Goal: Find contact information: Obtain details needed to contact an individual or organization

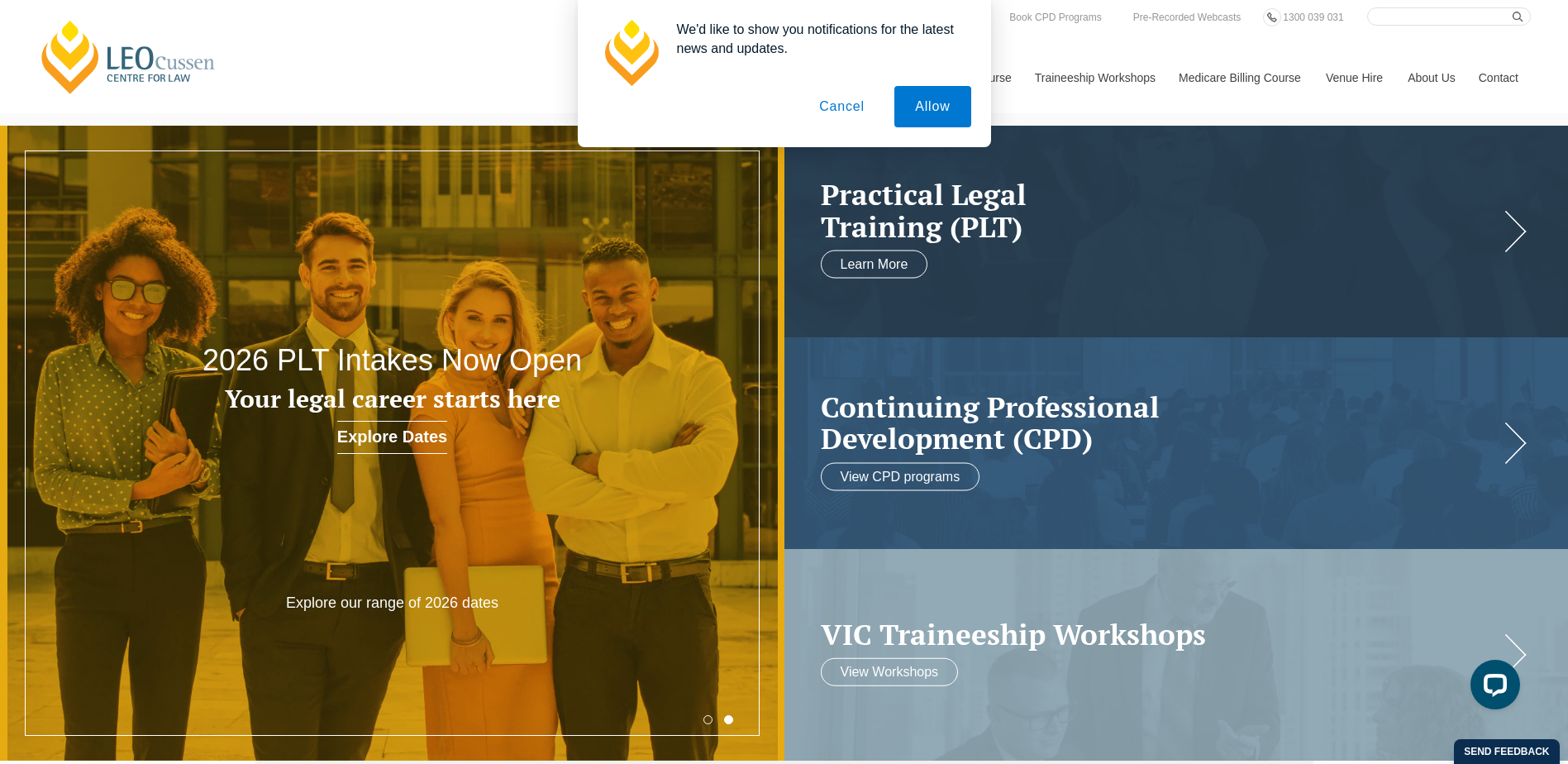
click at [941, 114] on button "Allow" at bounding box center [932, 106] width 76 height 41
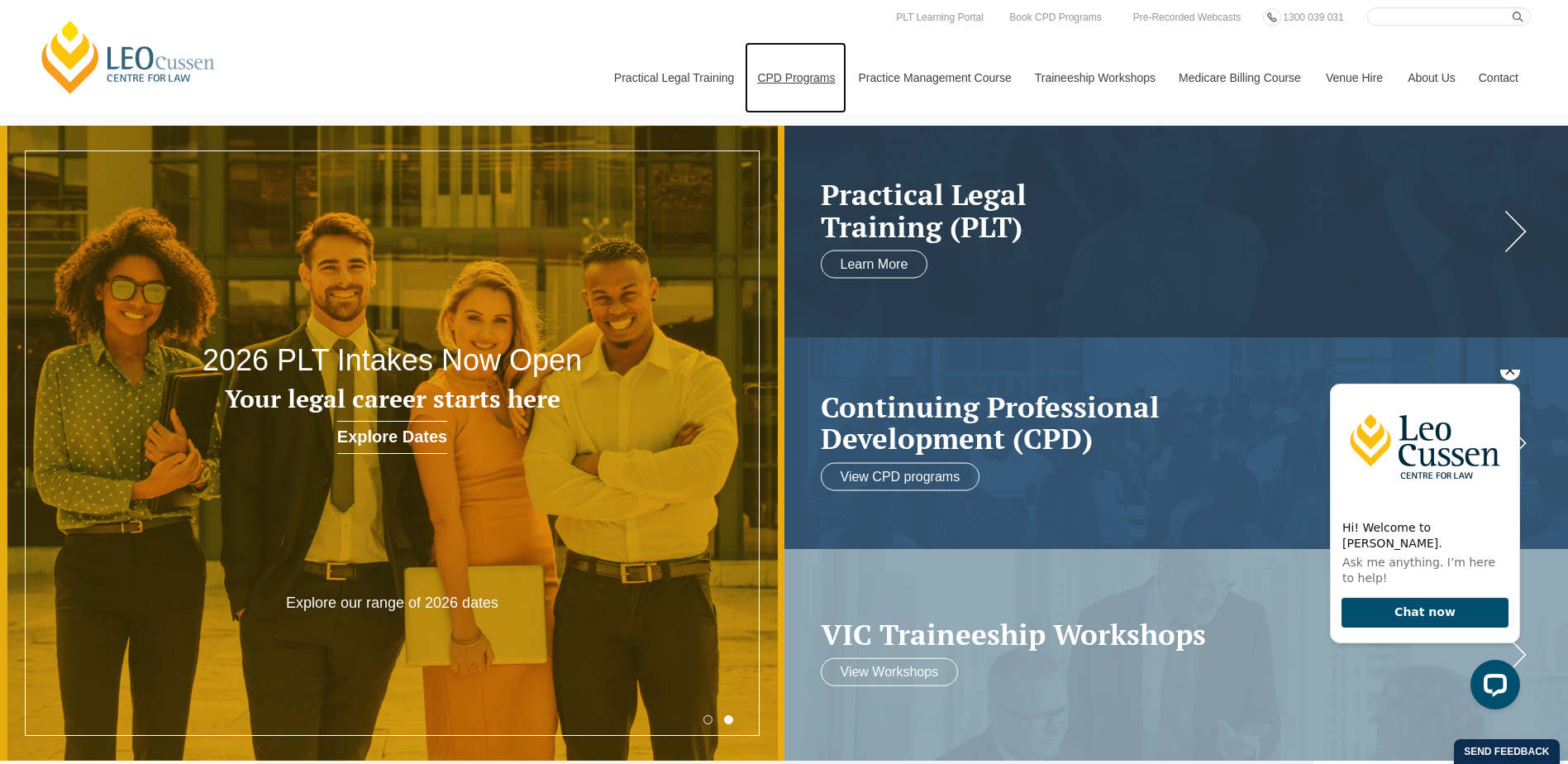
click at [819, 87] on link "CPD Programs" at bounding box center [795, 77] width 101 height 71
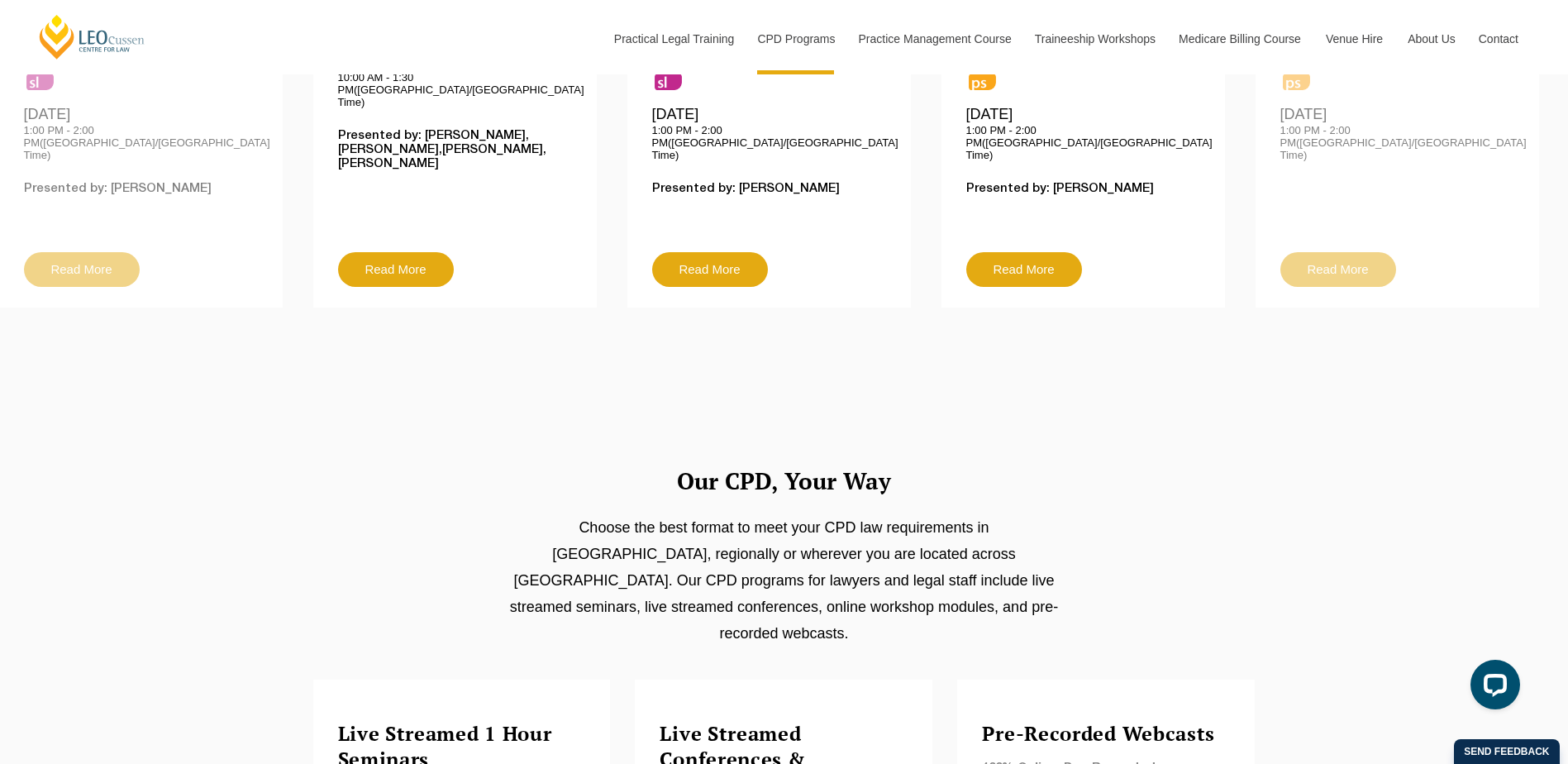
scroll to position [744, 0]
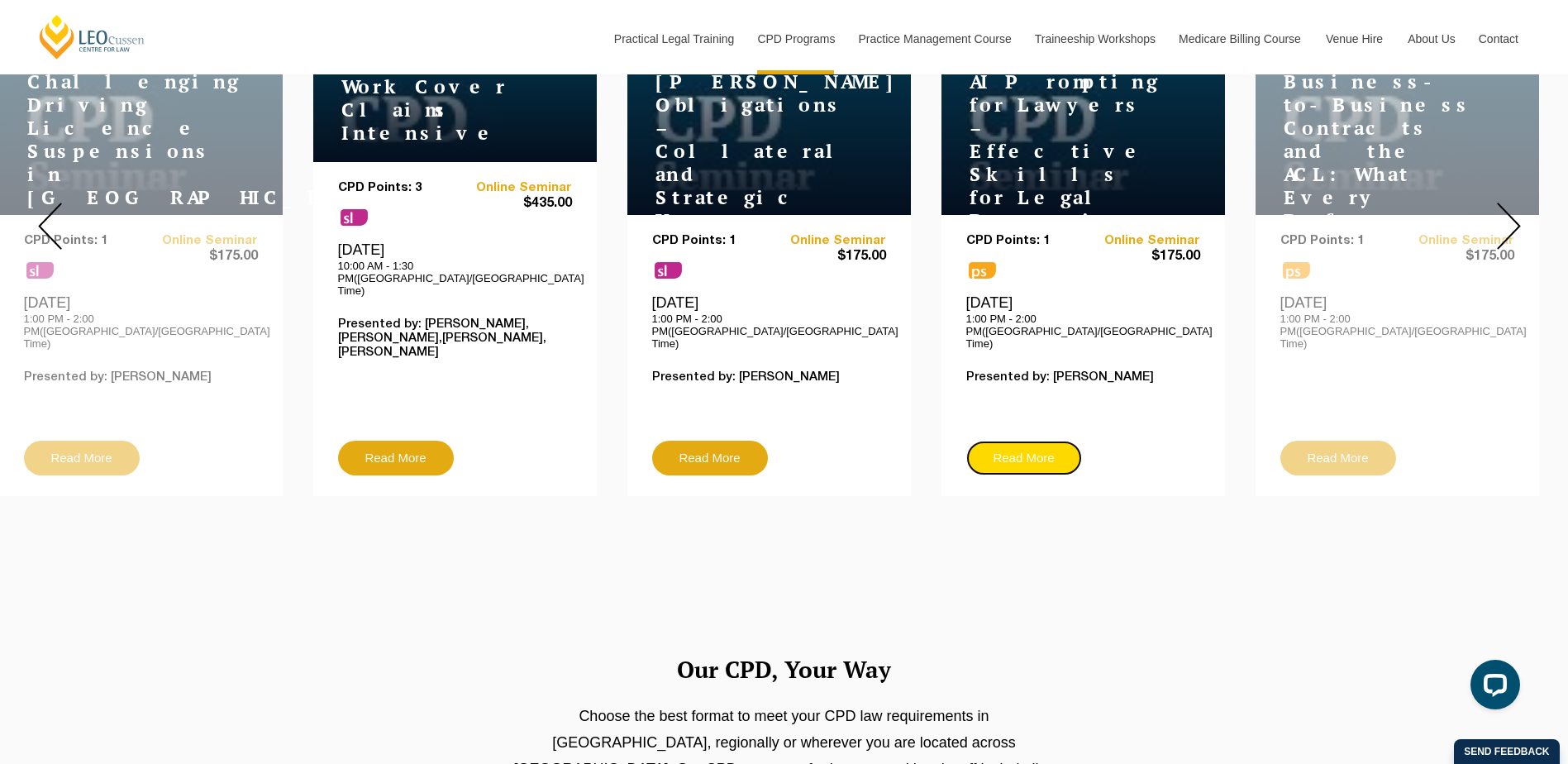
click at [1017, 441] on link "Read More" at bounding box center [1024, 458] width 115 height 35
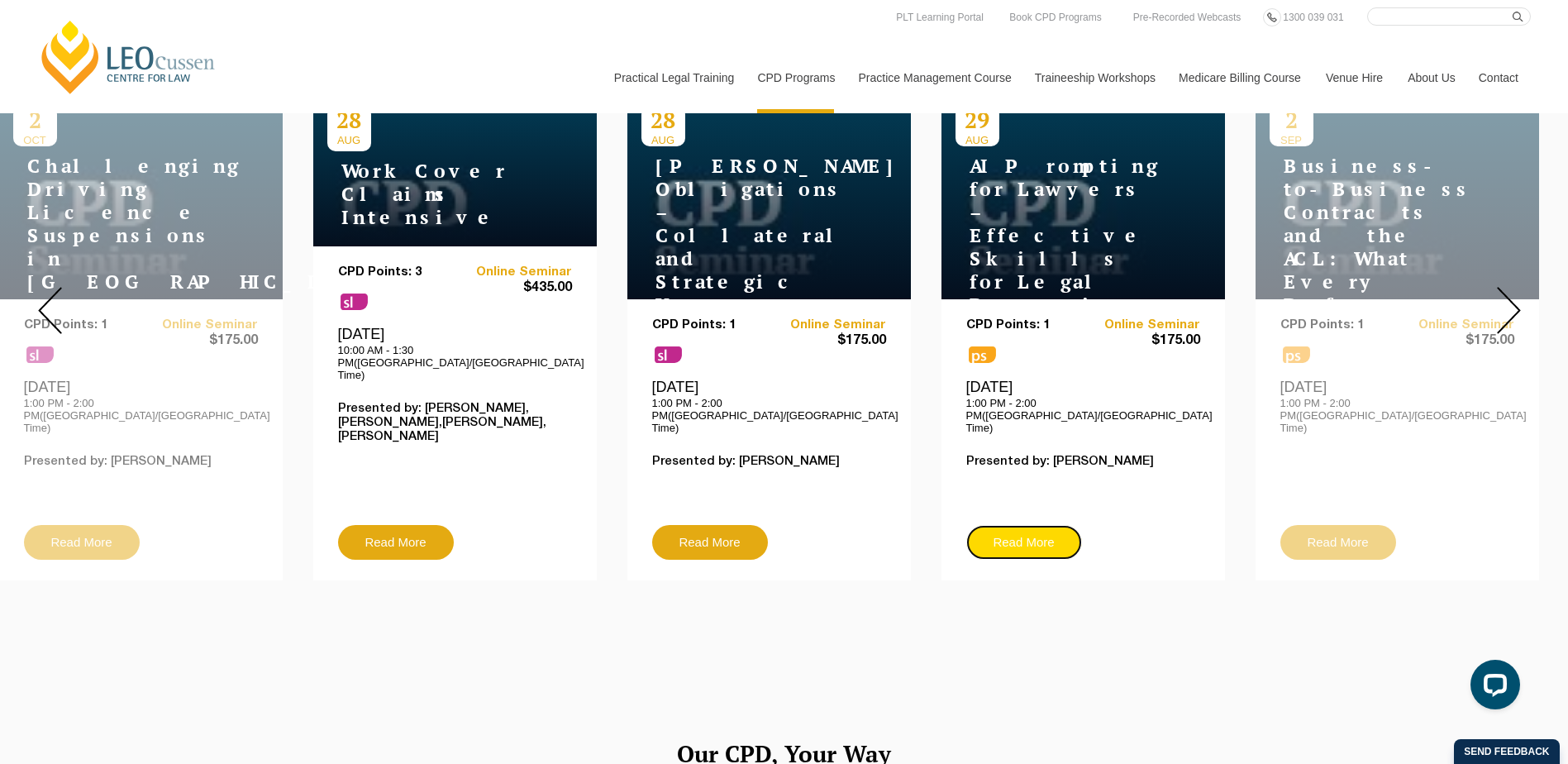
scroll to position [579, 0]
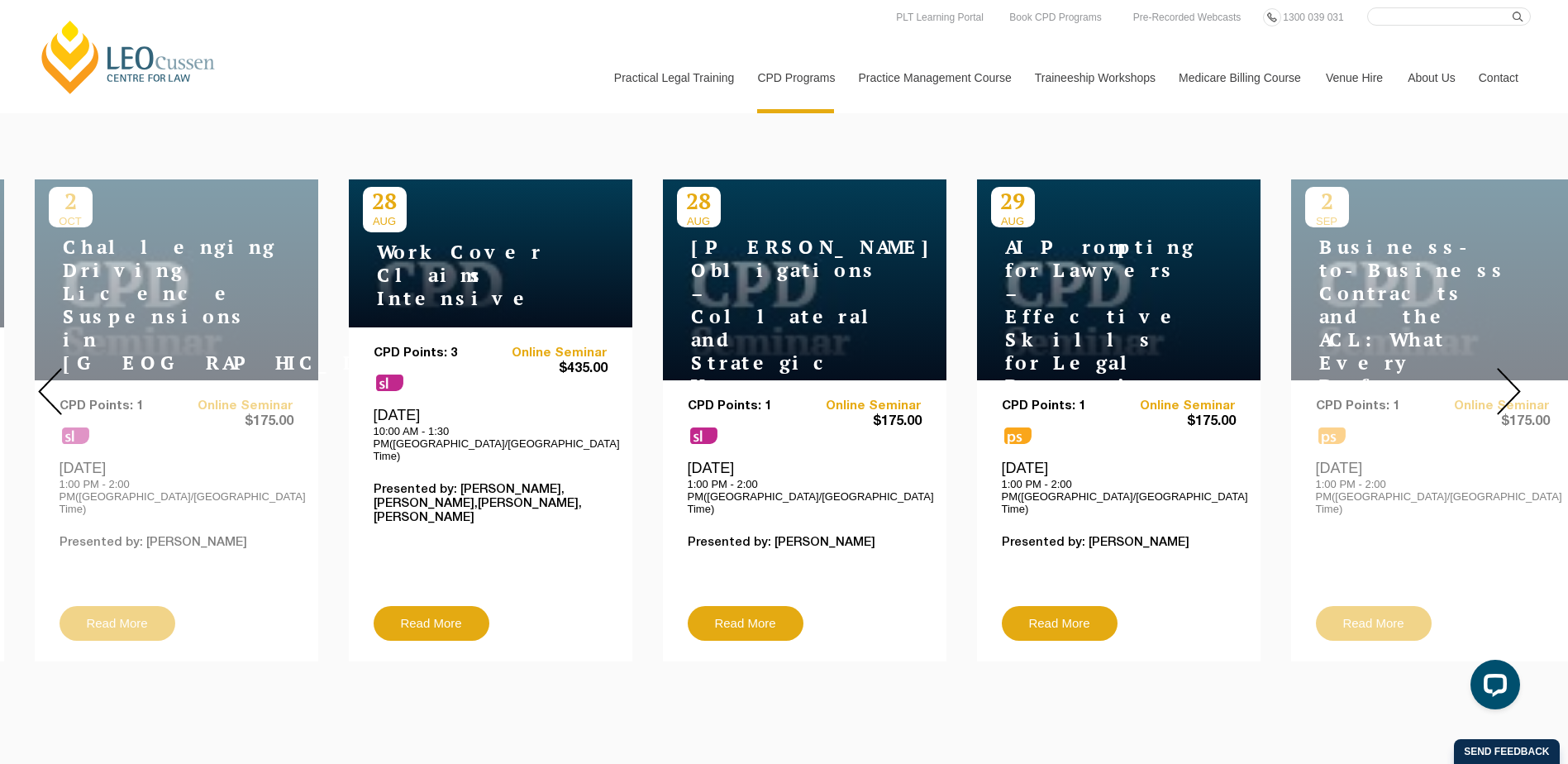
drag, startPoint x: 966, startPoint y: 248, endPoint x: 1004, endPoint y: 253, distance: 38.3
click at [1004, 253] on h4 "AI Prompting for Lawyers – Effective Skills for Legal Practice" at bounding box center [1094, 316] width 206 height 162
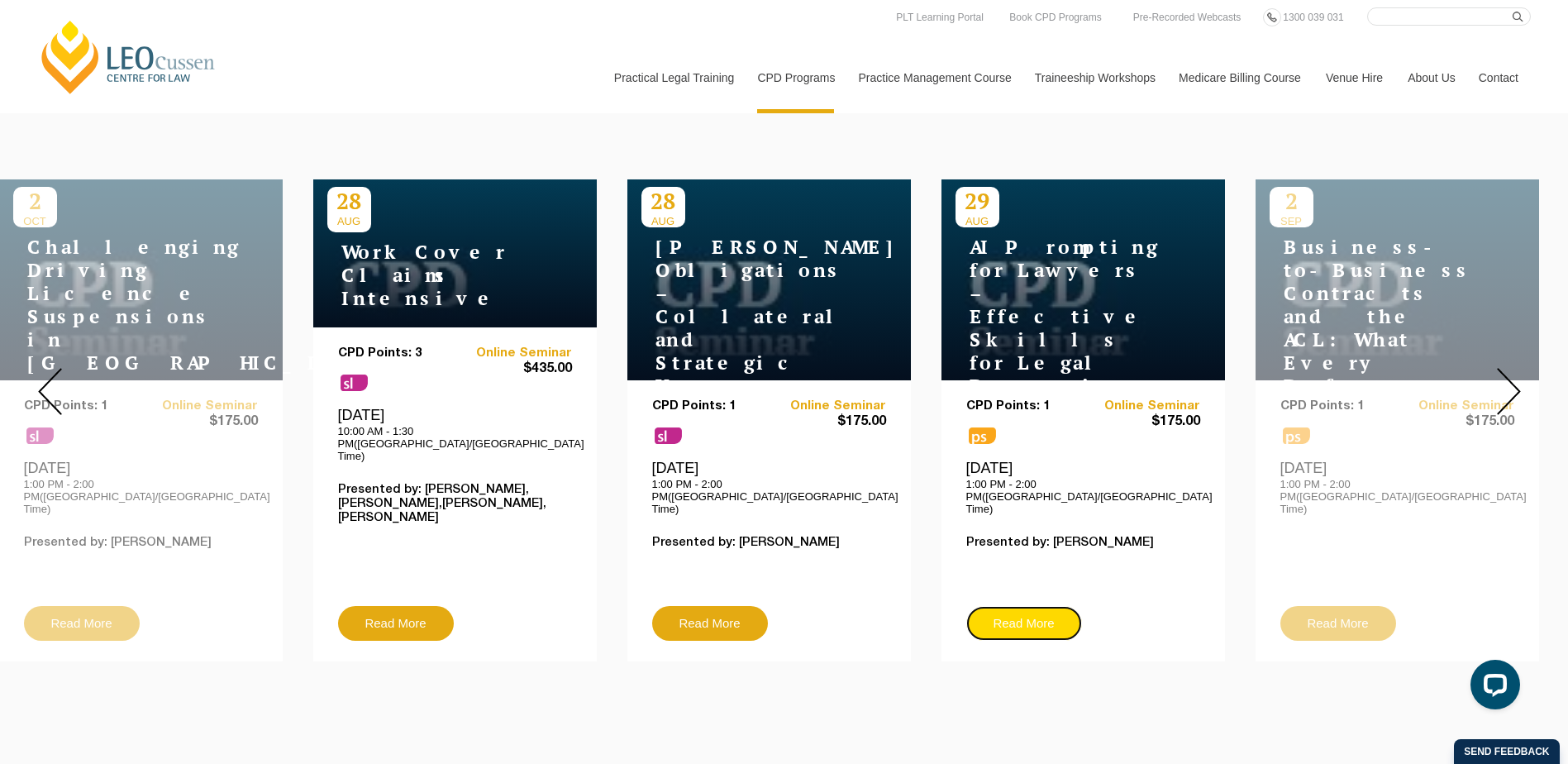
click at [1015, 606] on link "Read More" at bounding box center [1024, 623] width 115 height 35
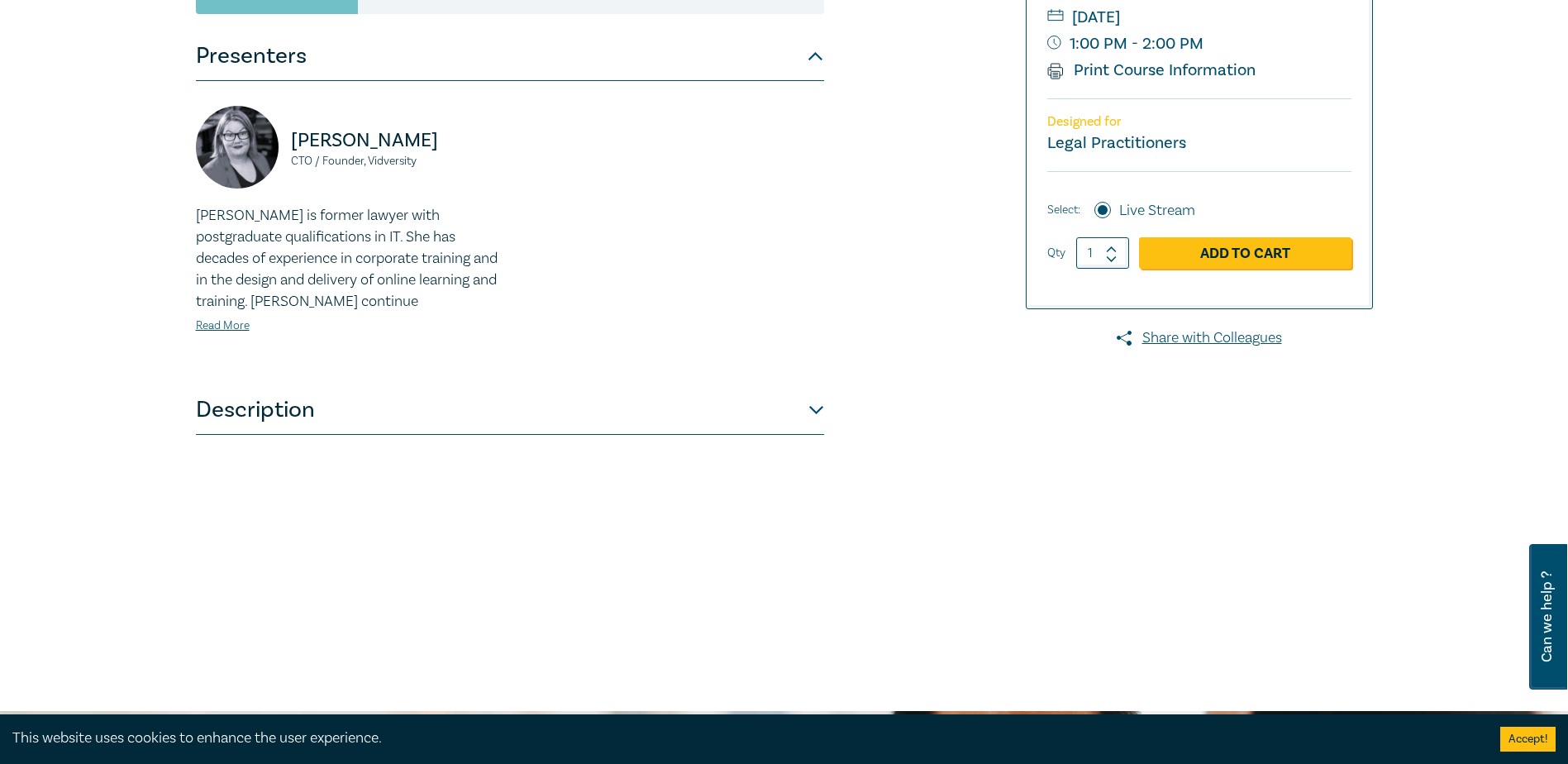
scroll to position [413, 0]
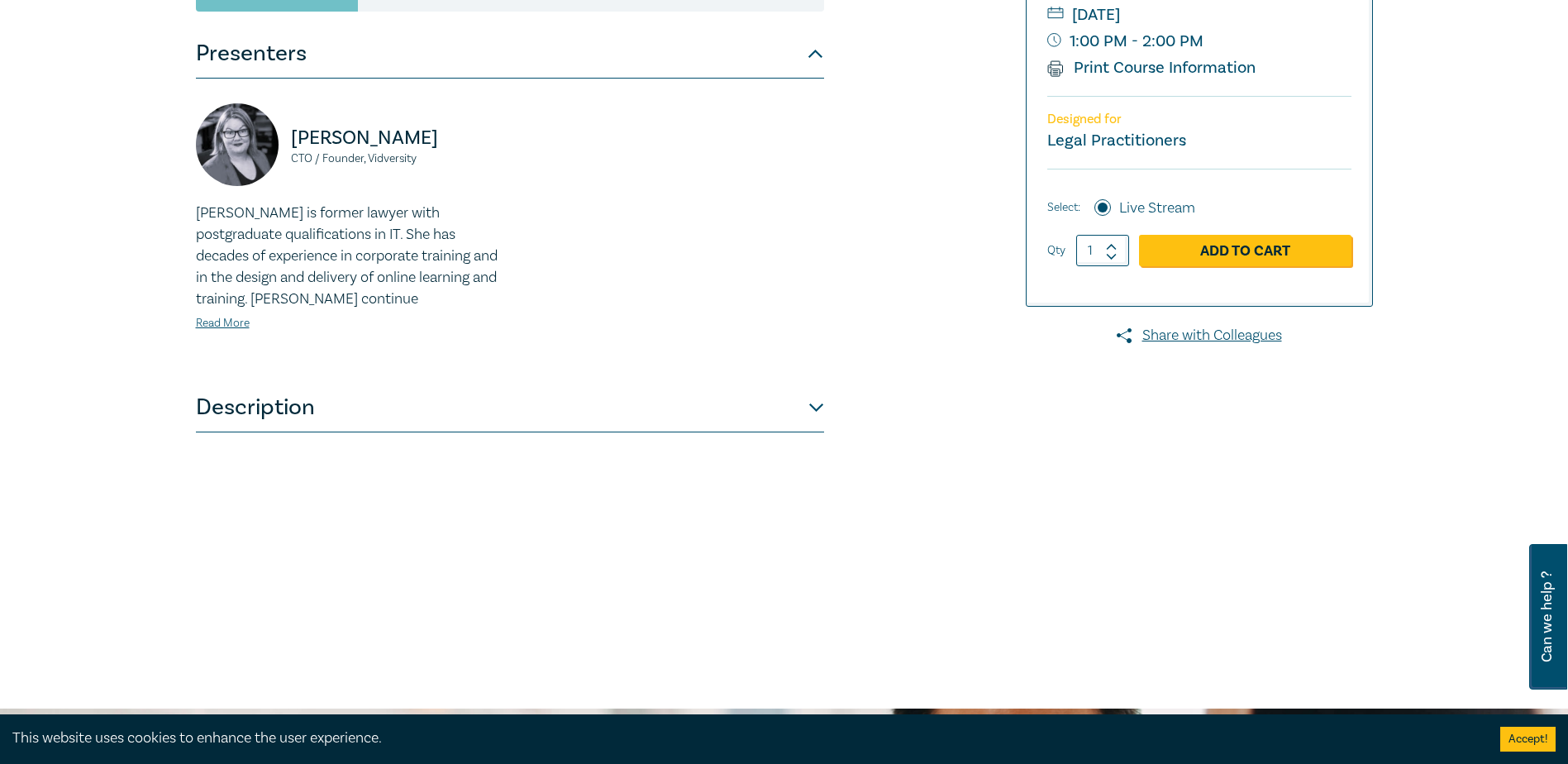
click at [811, 408] on button "Description" at bounding box center [510, 407] width 628 height 50
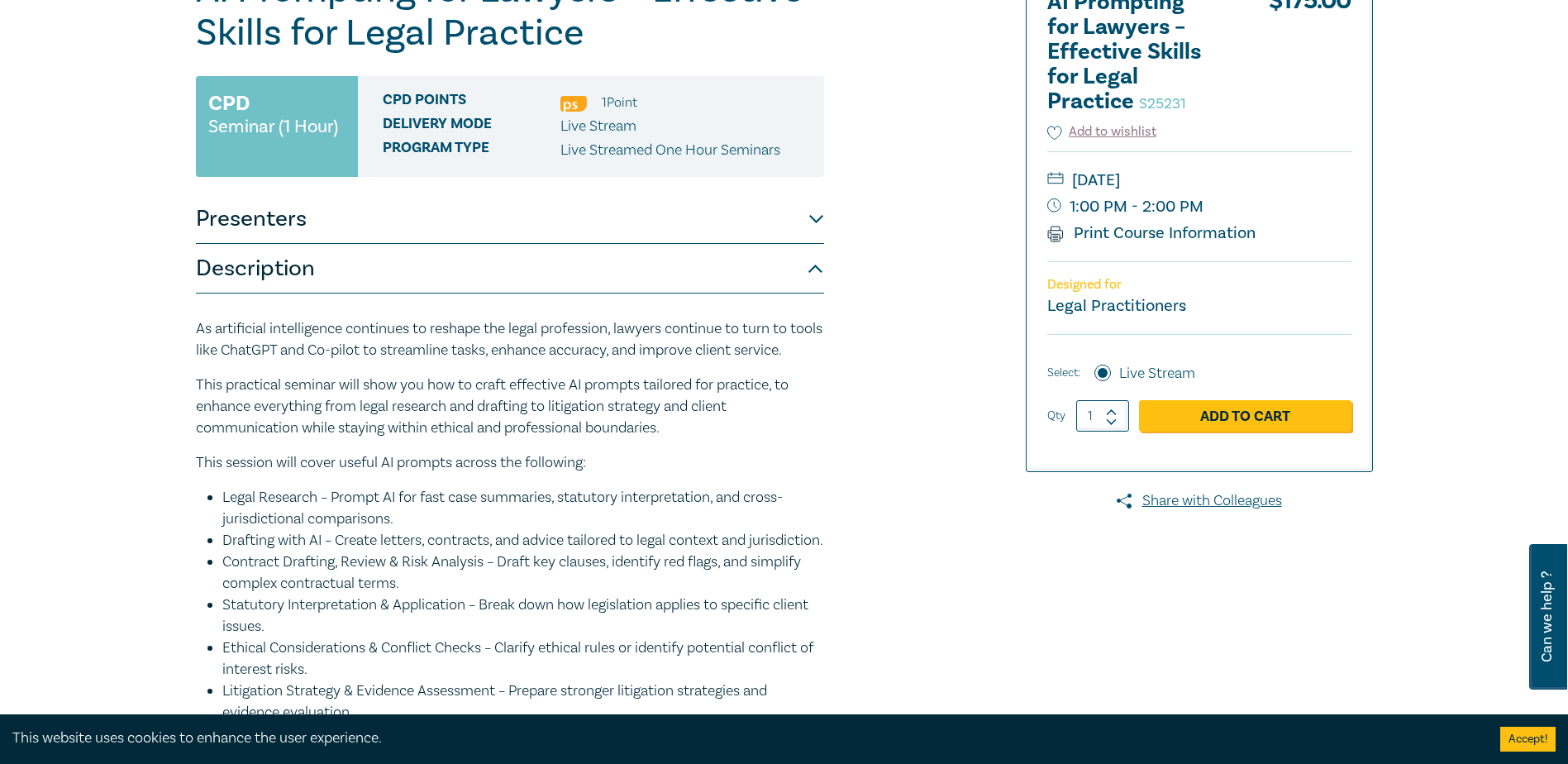
scroll to position [0, 0]
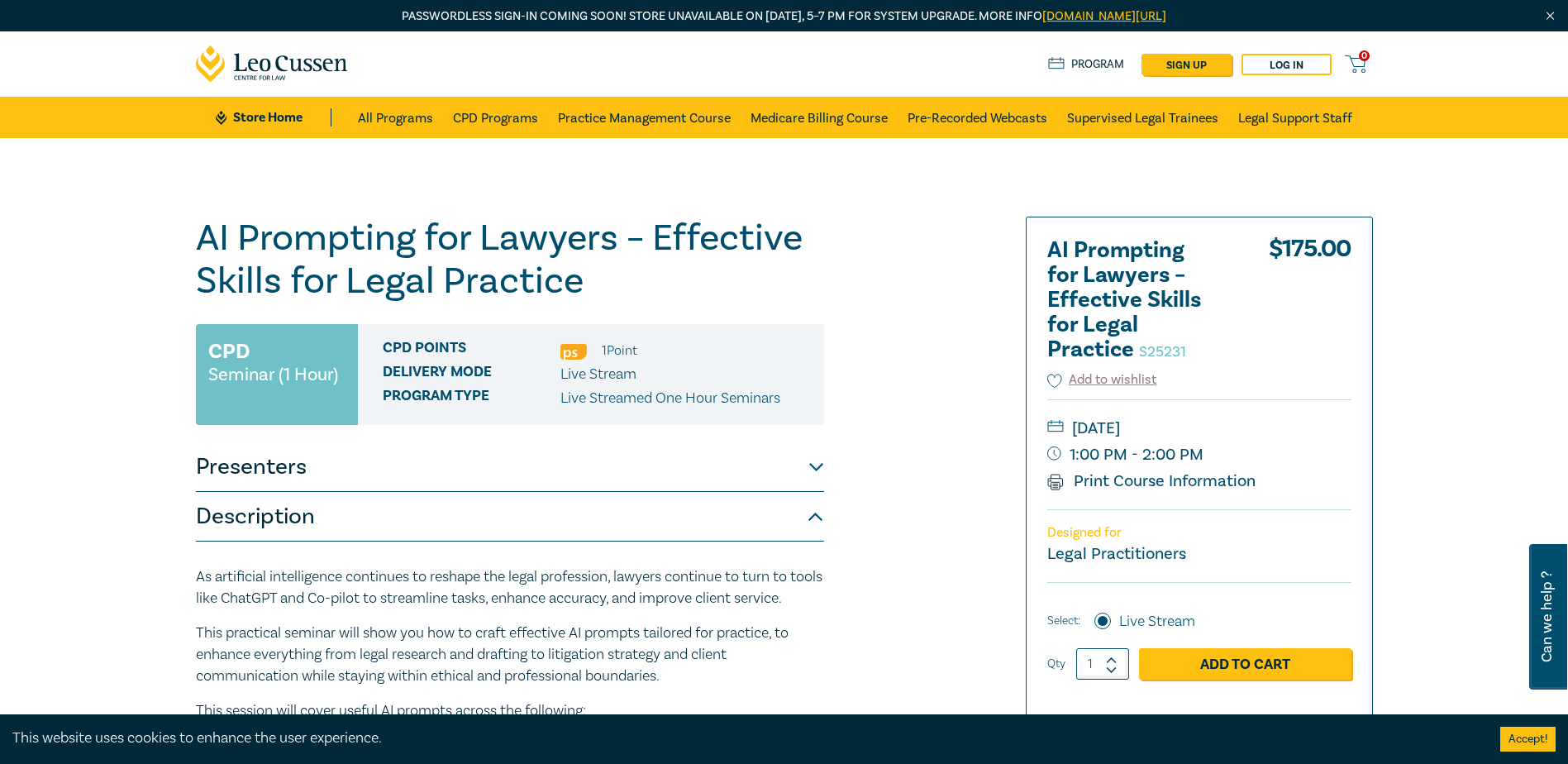
click at [1295, 123] on link "Legal Support Staff" at bounding box center [1295, 116] width 114 height 41
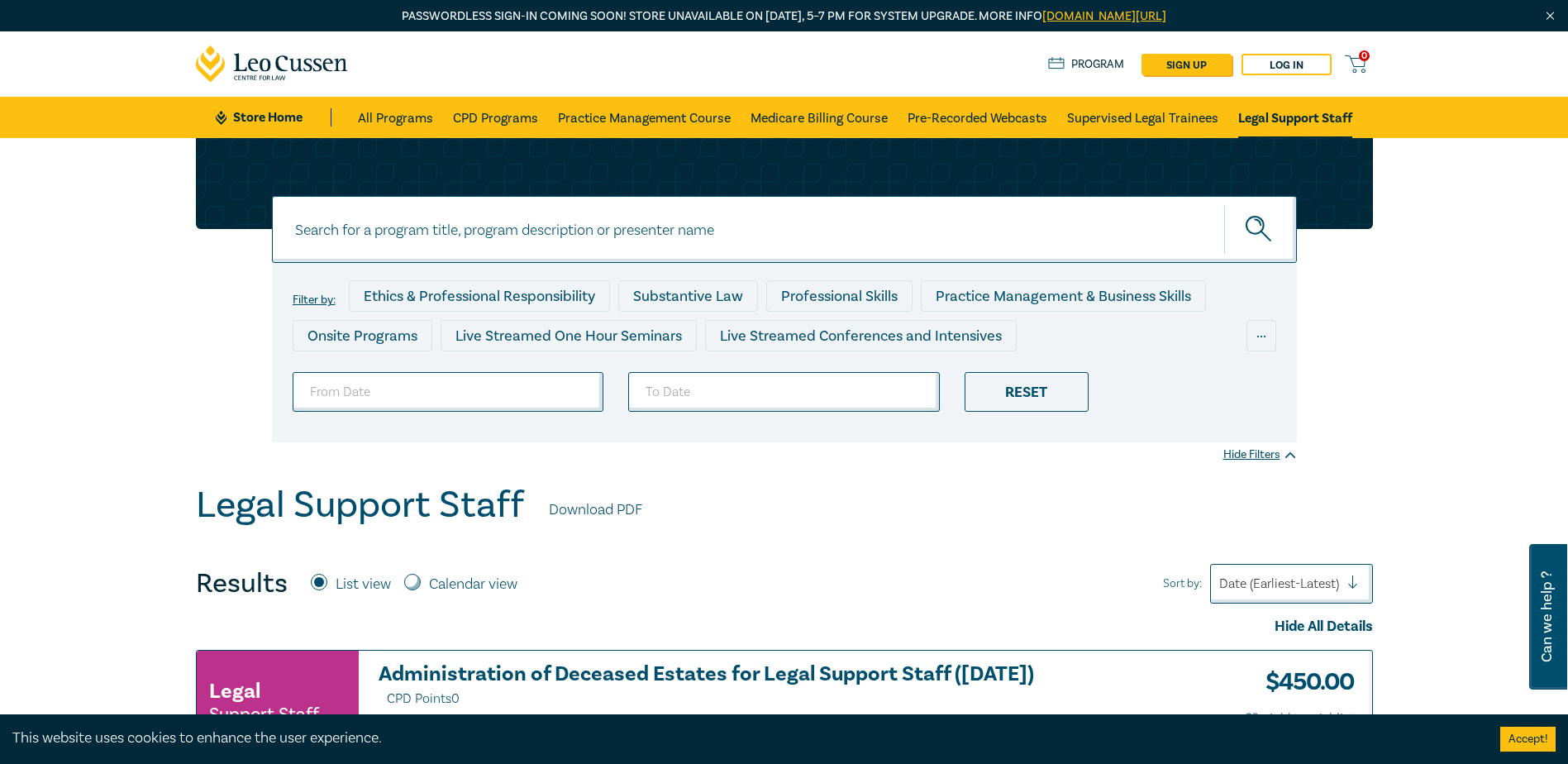
click at [270, 118] on link "Store Home" at bounding box center [273, 117] width 114 height 18
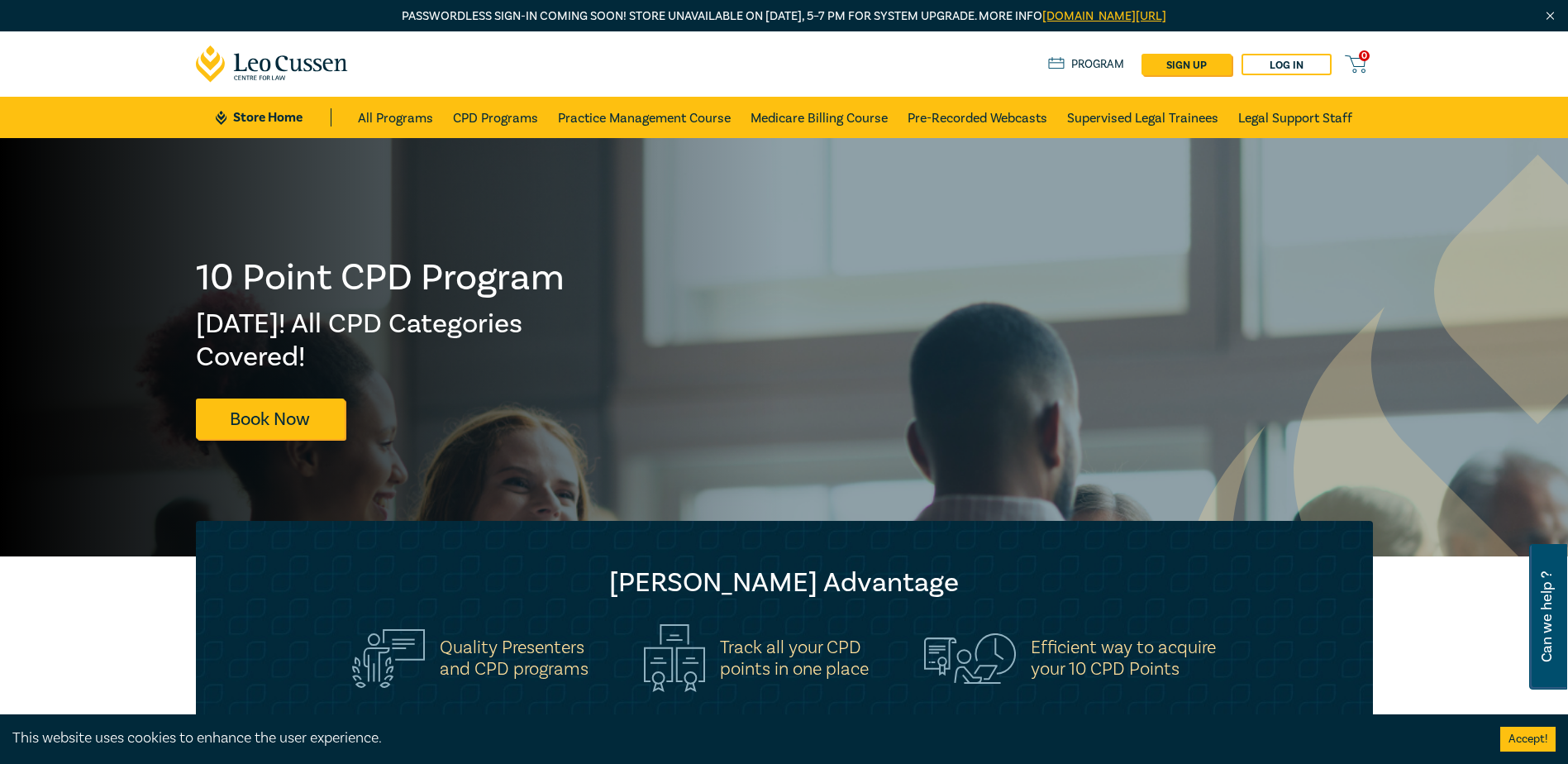
click at [281, 75] on icon at bounding box center [273, 64] width 153 height 37
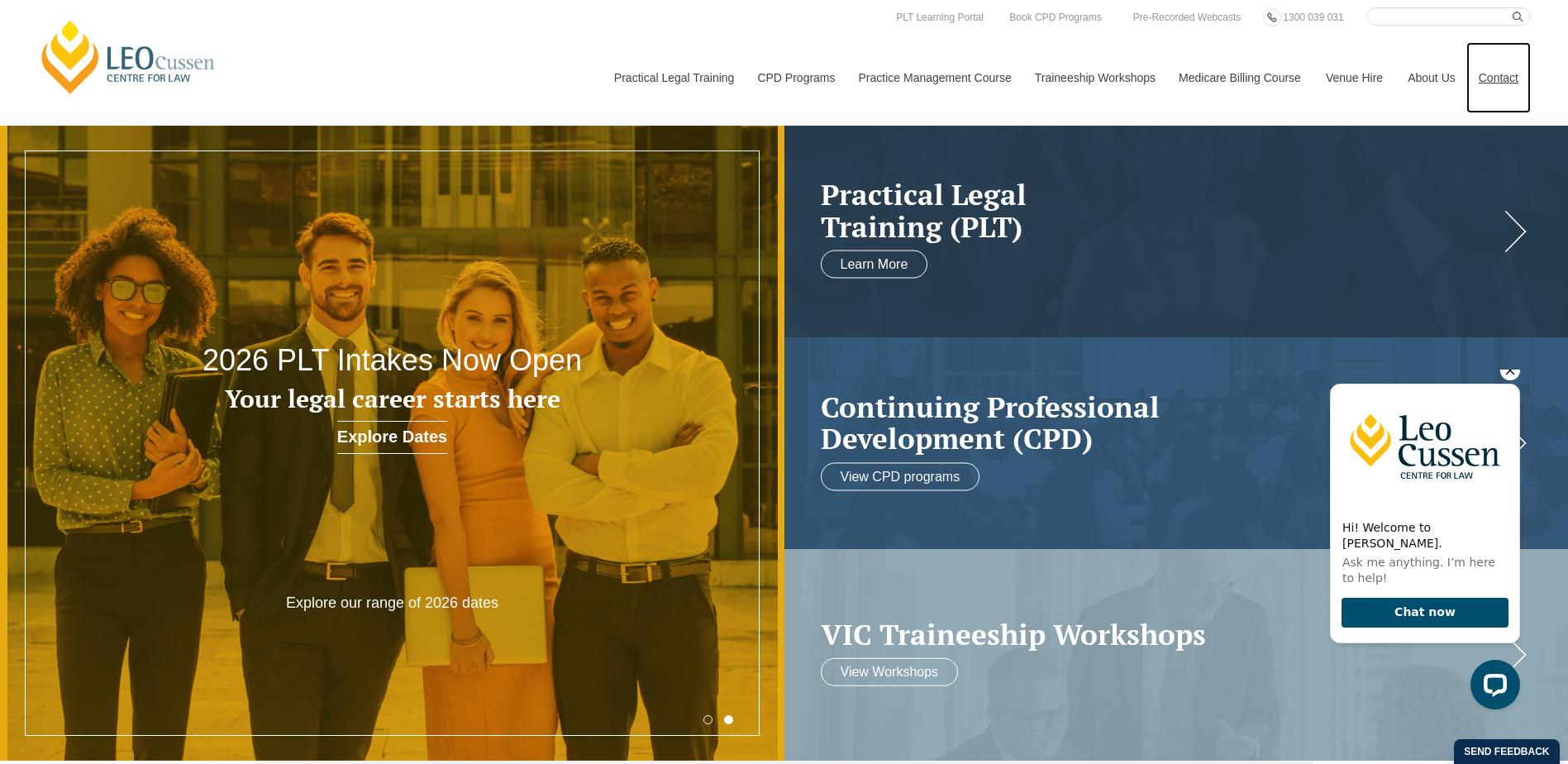
click at [1508, 78] on link "Contact" at bounding box center [1498, 77] width 65 height 71
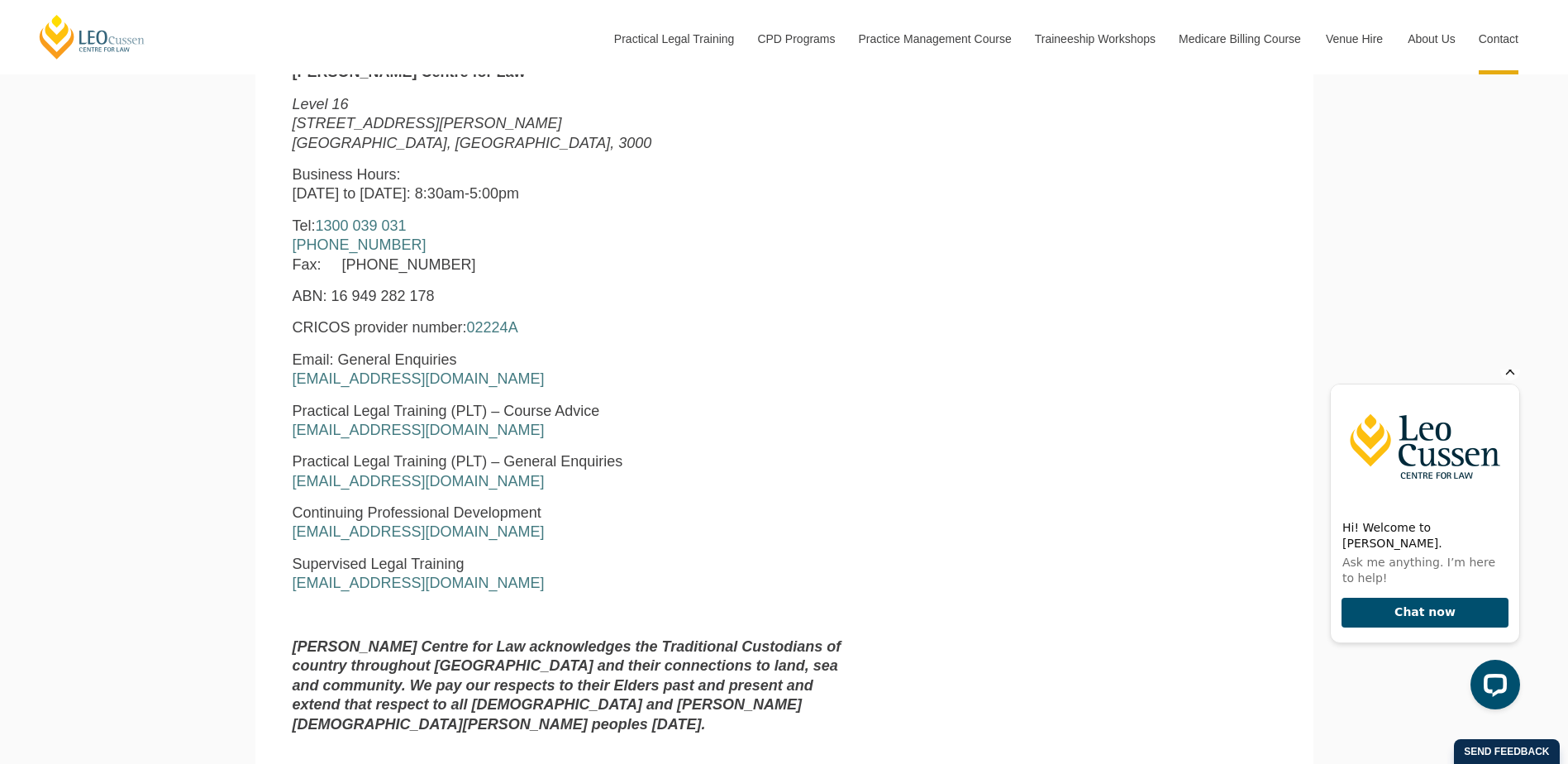
scroll to position [827, 0]
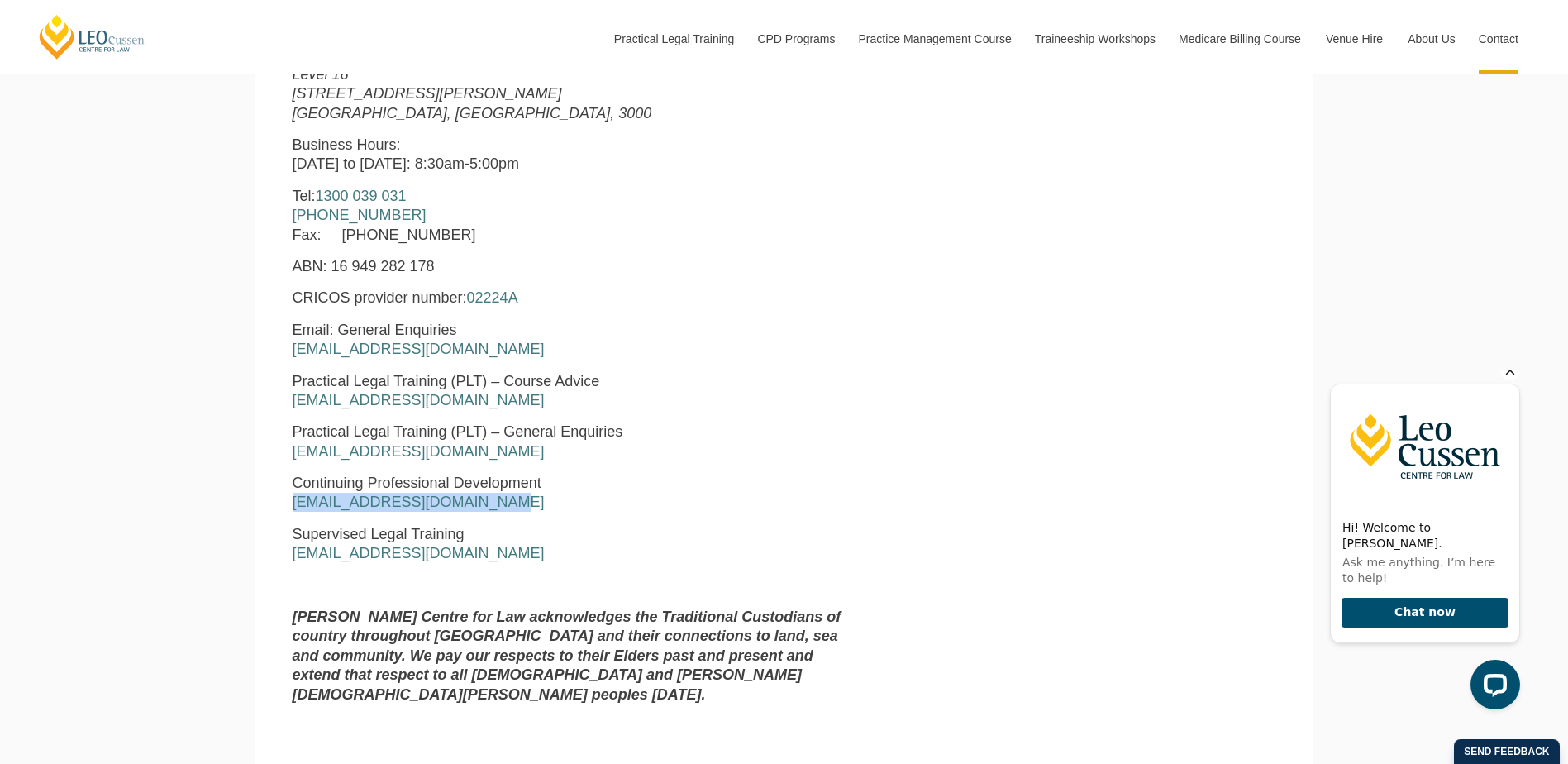
drag, startPoint x: 493, startPoint y: 503, endPoint x: 293, endPoint y: 504, distance: 200.0
click at [293, 504] on p "Continuing Professional Development [EMAIL_ADDRESS][DOMAIN_NAME]" at bounding box center [574, 492] width 564 height 39
copy link "enquiries@leocussen.edu.au"
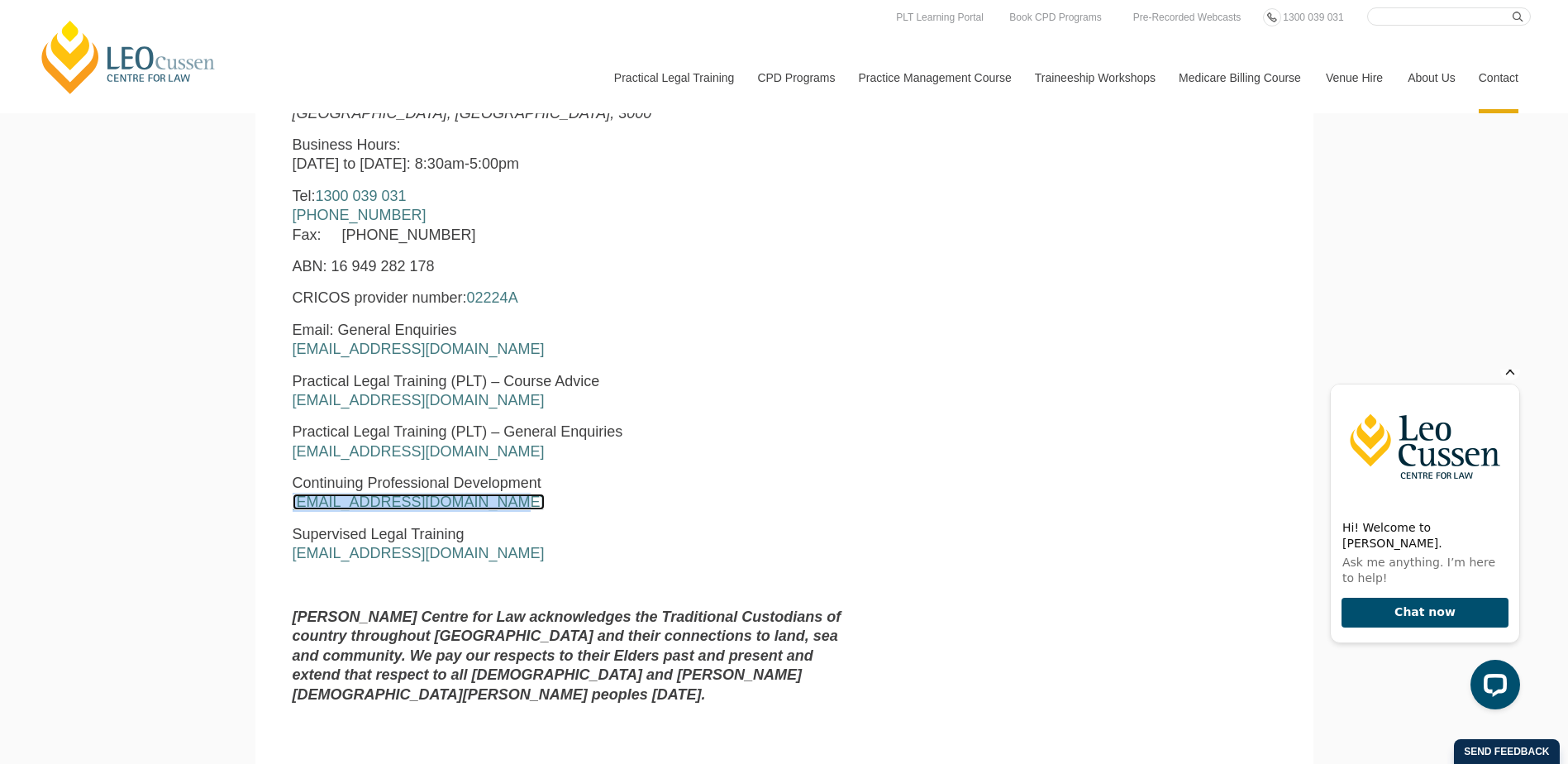
click at [474, 505] on link "enquiries@leocussen.edu.au" at bounding box center [419, 501] width 253 height 16
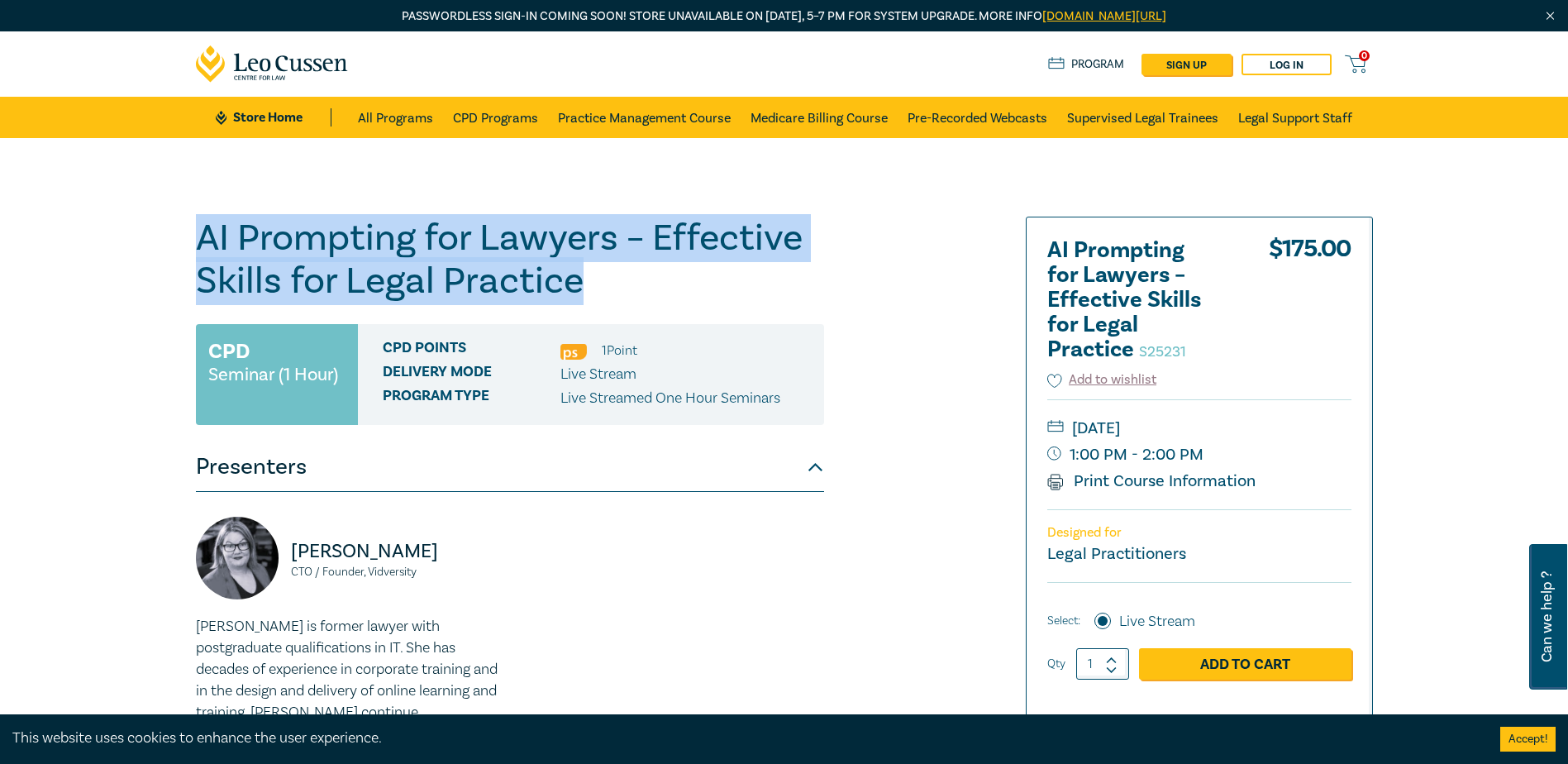
drag, startPoint x: 199, startPoint y: 240, endPoint x: 582, endPoint y: 273, distance: 384.4
click at [582, 273] on h1 "AI Prompting for Lawyers – Effective Skills for Legal Practice S25231" at bounding box center [510, 259] width 628 height 86
copy h1 "AI Prompting for Lawyers – Effective Skills for Legal Practice"
